Goal: Navigation & Orientation: Find specific page/section

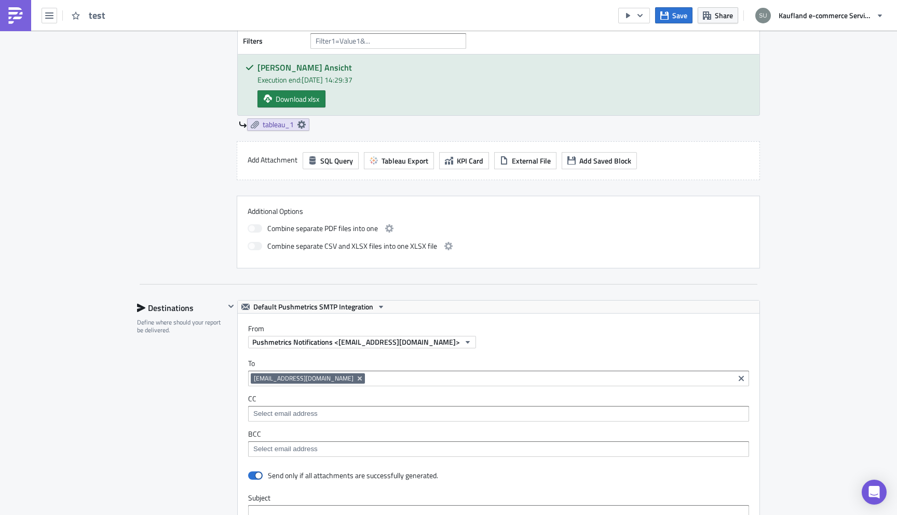
scroll to position [487, 0]
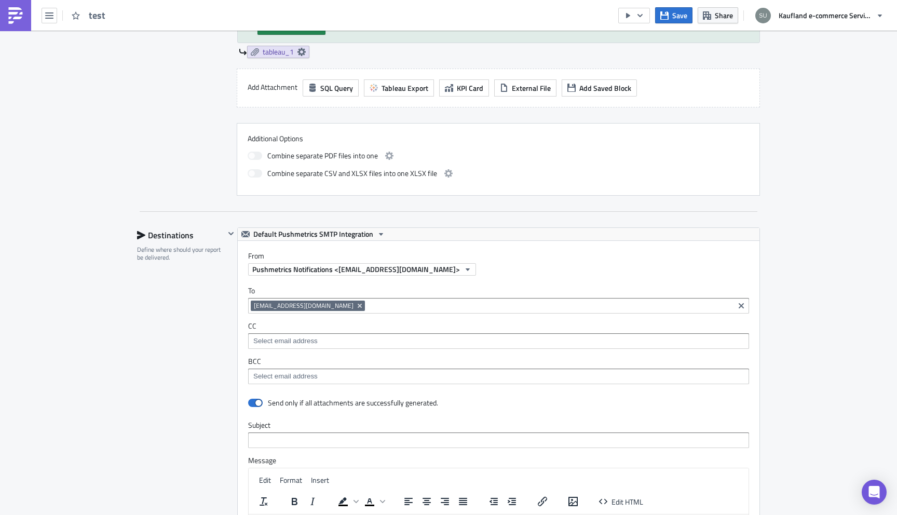
click at [12, 17] on img at bounding box center [15, 15] width 17 height 17
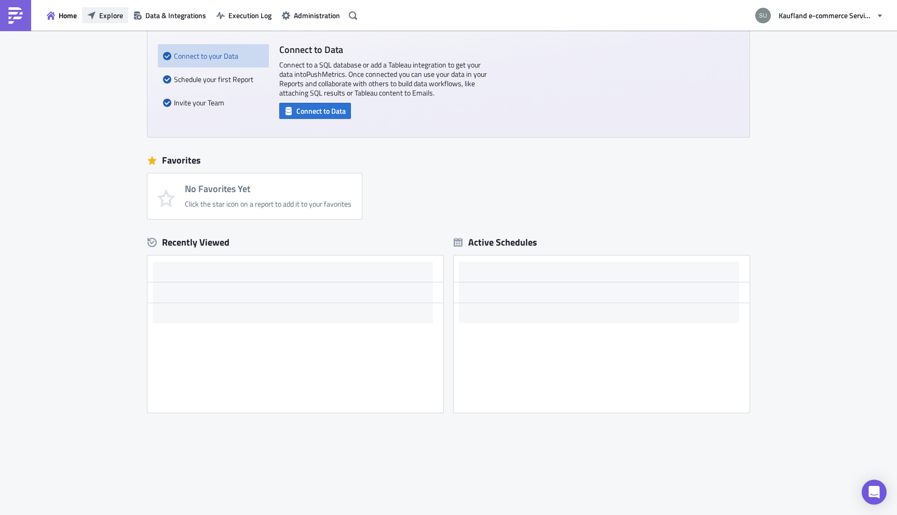
click at [112, 12] on span "Explore" at bounding box center [111, 15] width 24 height 11
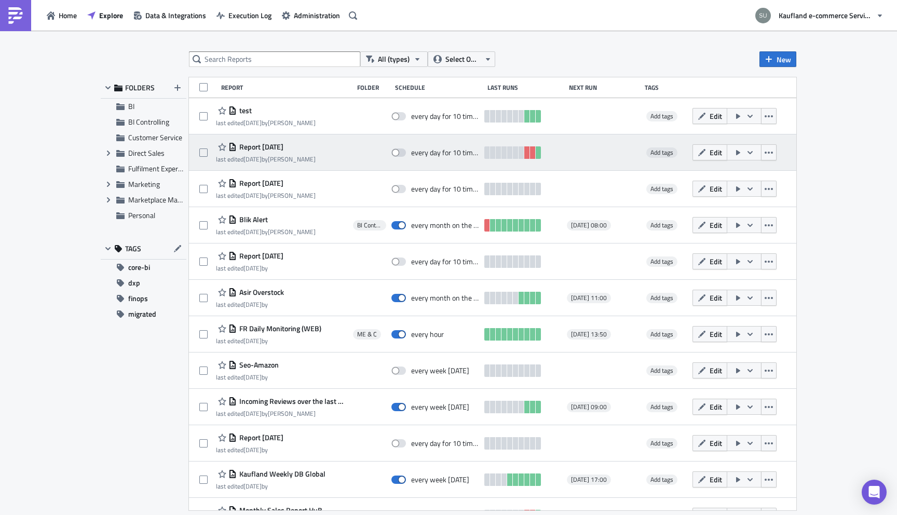
click at [263, 150] on span "Report [DATE]" at bounding box center [260, 146] width 47 height 9
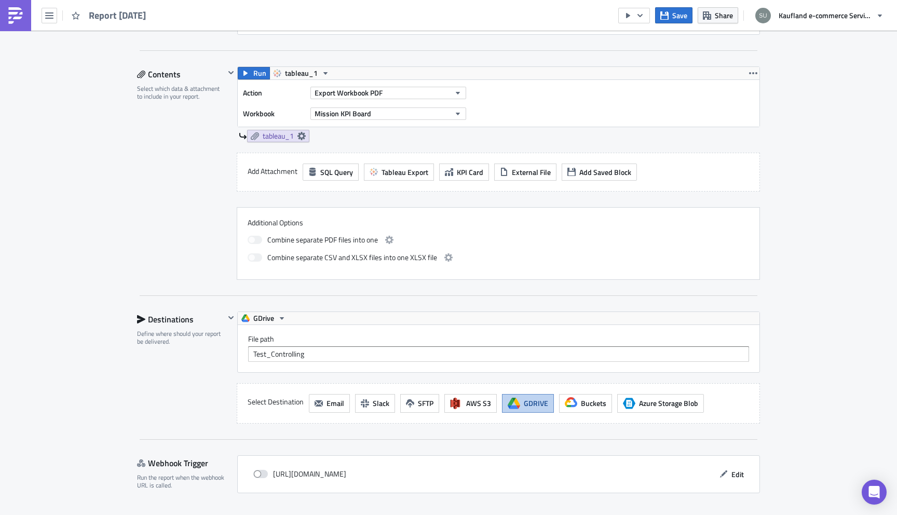
scroll to position [311, 0]
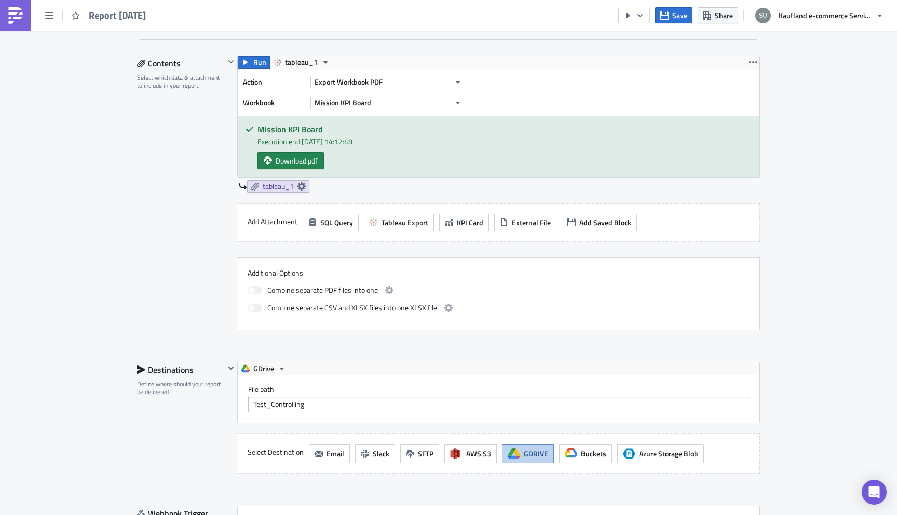
click at [23, 18] on img at bounding box center [15, 15] width 17 height 17
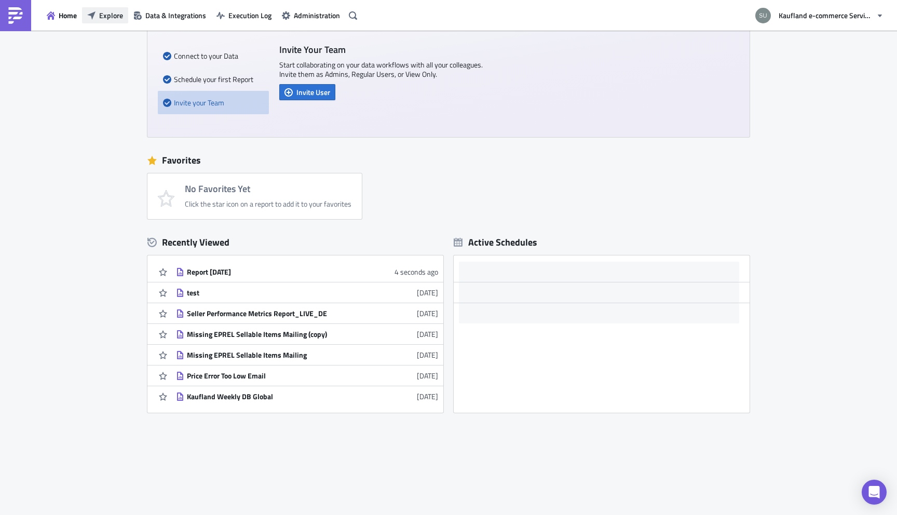
click at [111, 12] on span "Explore" at bounding box center [111, 15] width 24 height 11
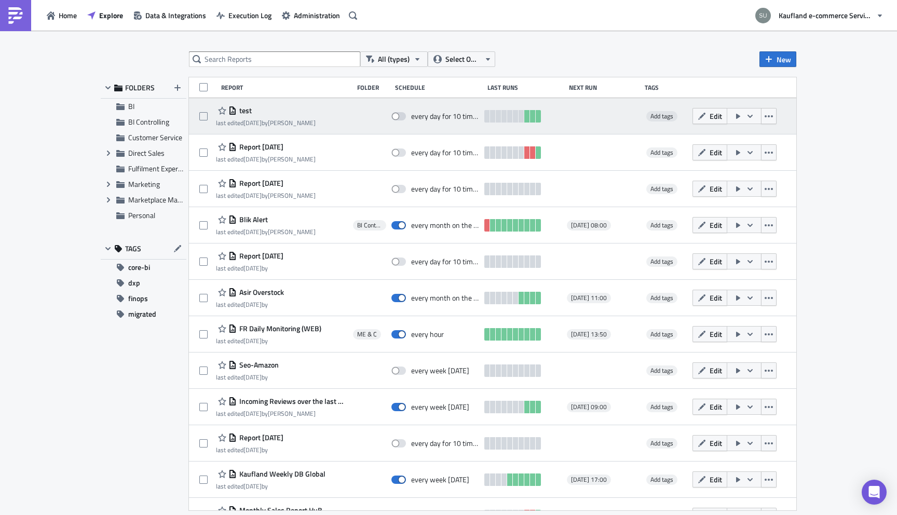
click at [245, 111] on span "test" at bounding box center [244, 110] width 15 height 9
